Goal: Check status: Check status

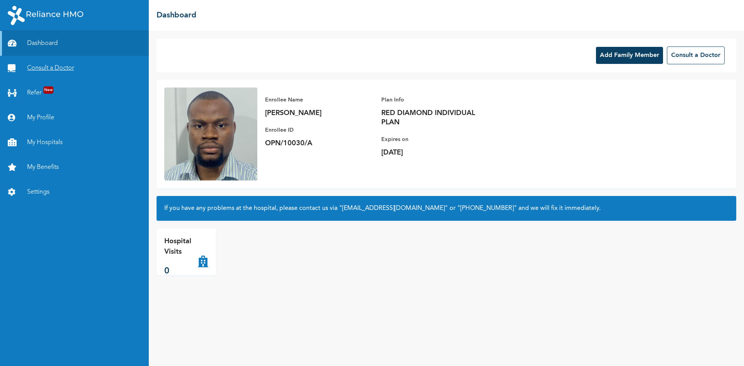
click at [60, 65] on link "Consult a Doctor" at bounding box center [74, 68] width 149 height 25
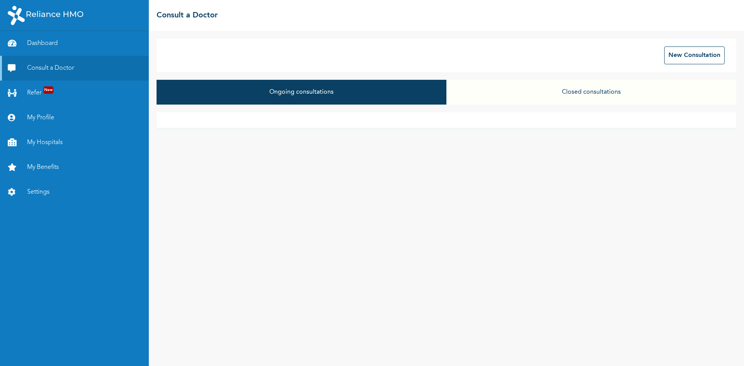
click at [568, 94] on button "Closed consultations" at bounding box center [592, 92] width 290 height 25
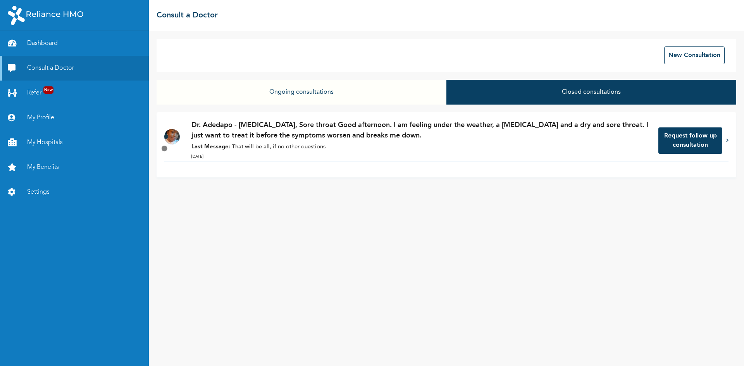
click at [463, 148] on p "Last Message: That will be all, if no other questions" at bounding box center [421, 147] width 459 height 9
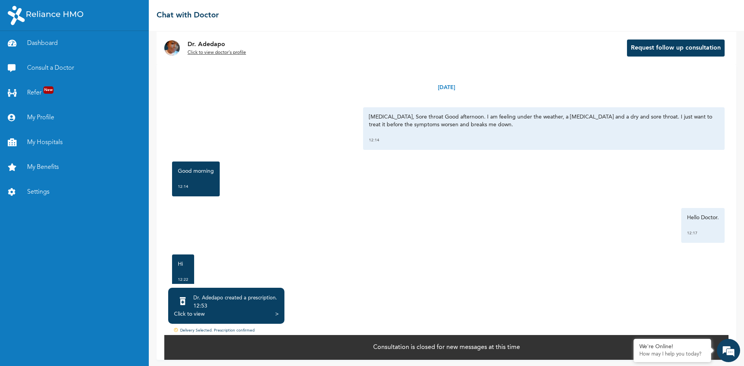
scroll to position [9, 0]
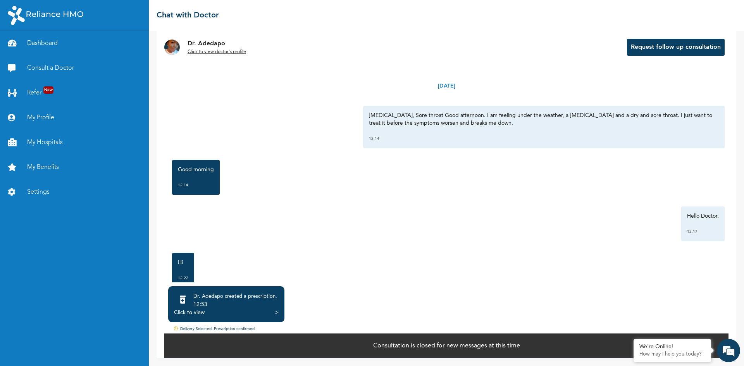
click at [245, 316] on div "Click to view >" at bounding box center [226, 313] width 105 height 8
click at [200, 314] on div "Click to view" at bounding box center [189, 313] width 31 height 8
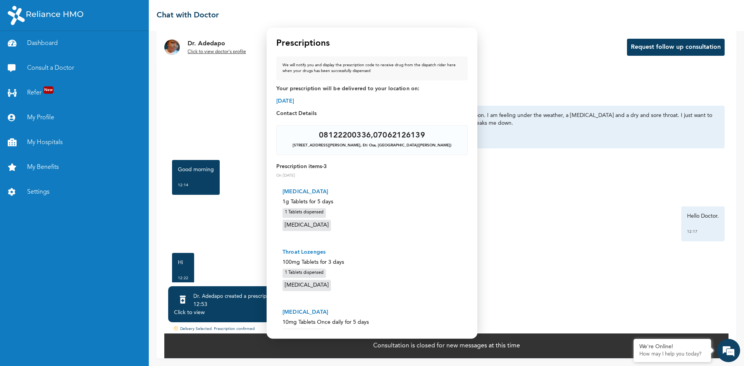
scroll to position [0, 0]
click at [366, 70] on div "We will notify you and display the prescription code to receive drug from the d…" at bounding box center [372, 69] width 179 height 12
drag, startPoint x: 314, startPoint y: 100, endPoint x: 310, endPoint y: 103, distance: 5.3
click at [314, 100] on span "[DATE]" at bounding box center [372, 102] width 192 height 8
click at [312, 100] on span "[DATE]" at bounding box center [372, 102] width 192 height 8
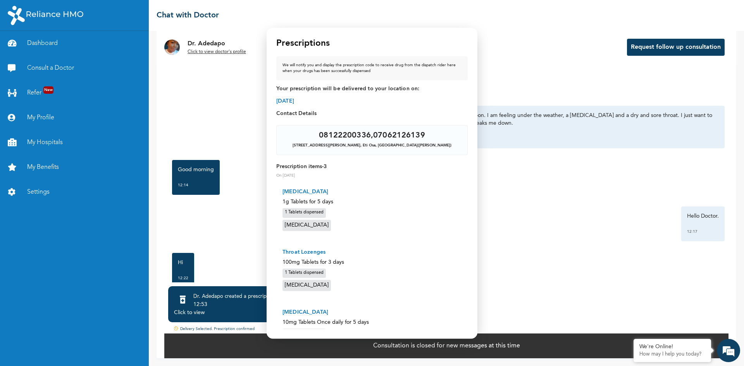
drag, startPoint x: 276, startPoint y: 101, endPoint x: 349, endPoint y: 105, distance: 73.0
click at [346, 105] on div "Modal Prescriptions We will notify you and display the prescription code to rec…" at bounding box center [372, 183] width 211 height 311
click at [351, 105] on span "[DATE]" at bounding box center [372, 102] width 192 height 8
click at [369, 88] on span "Your prescription will be delivered to your location on:" at bounding box center [372, 89] width 192 height 8
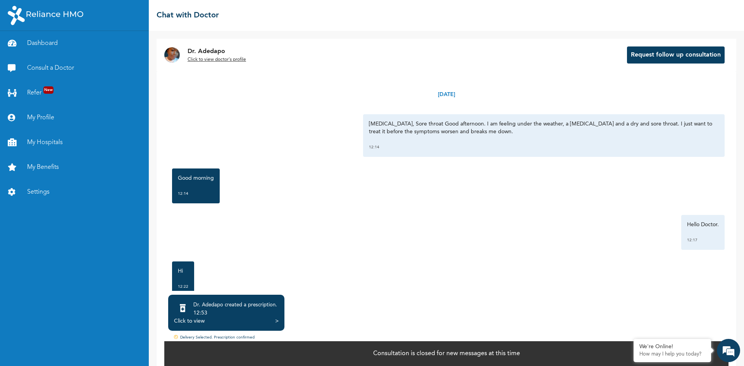
click at [200, 319] on div "Click to view" at bounding box center [189, 322] width 31 height 8
click at [213, 323] on div "Click to view >" at bounding box center [226, 322] width 105 height 8
click at [201, 321] on div "Click to view" at bounding box center [189, 322] width 31 height 8
